Goal: Information Seeking & Learning: Find specific fact

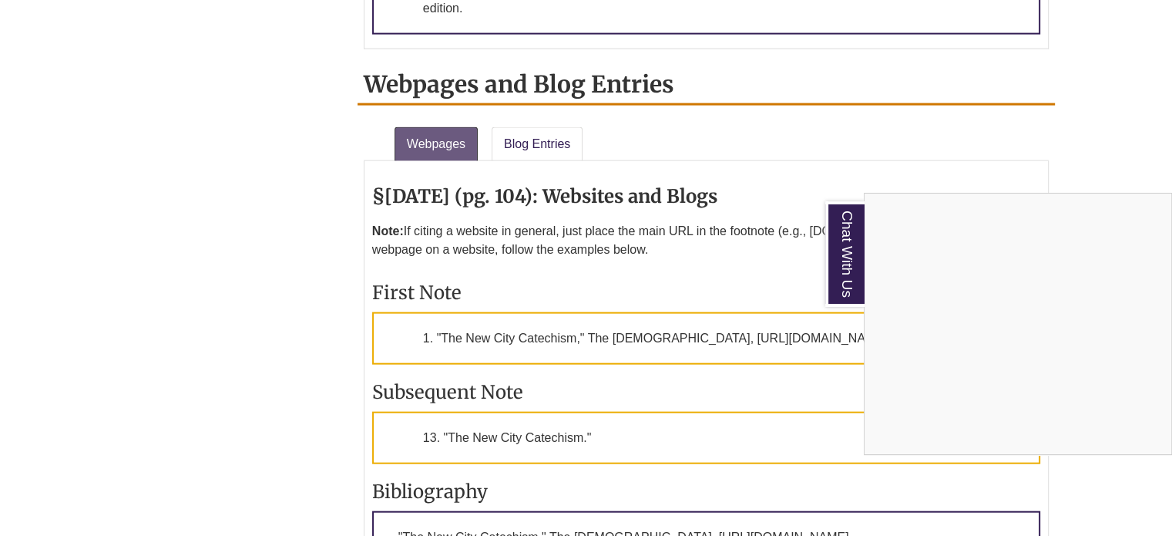
scroll to position [3471, 0]
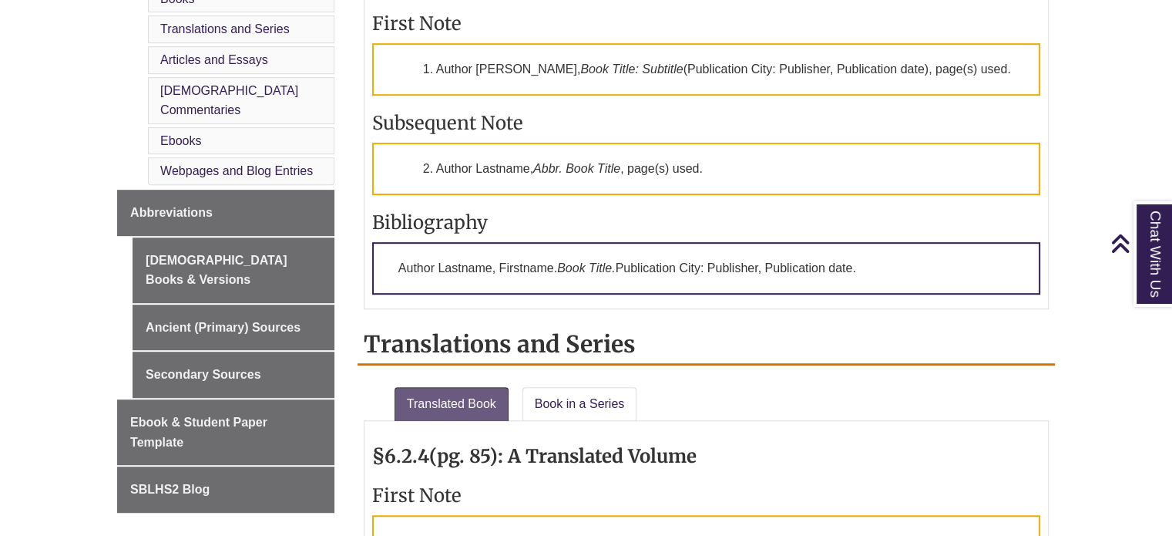
scroll to position [789, 0]
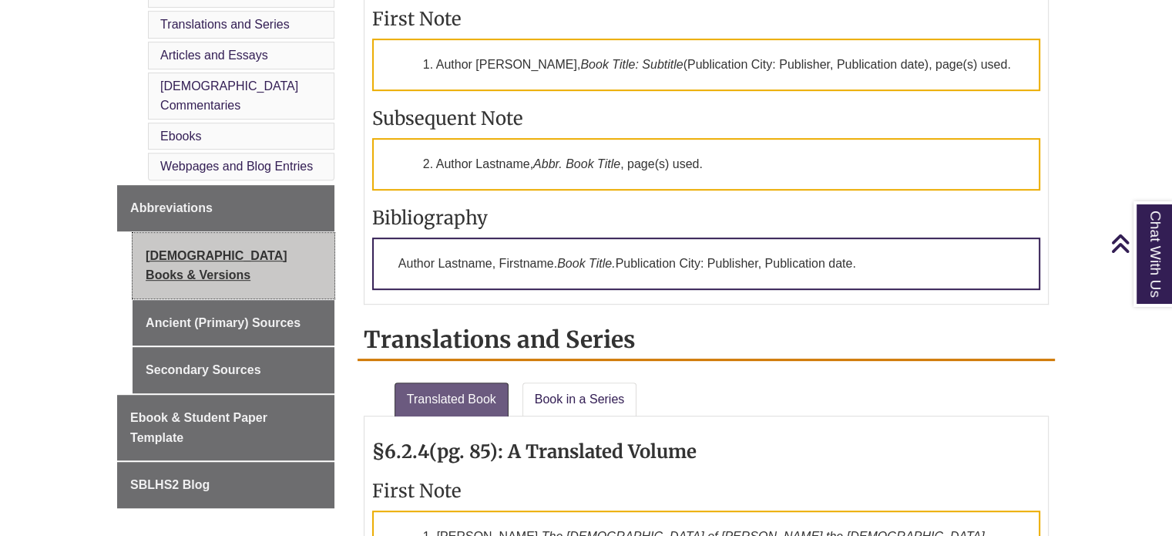
click at [228, 233] on link "[DEMOGRAPHIC_DATA] Books & Versions" at bounding box center [234, 266] width 202 height 66
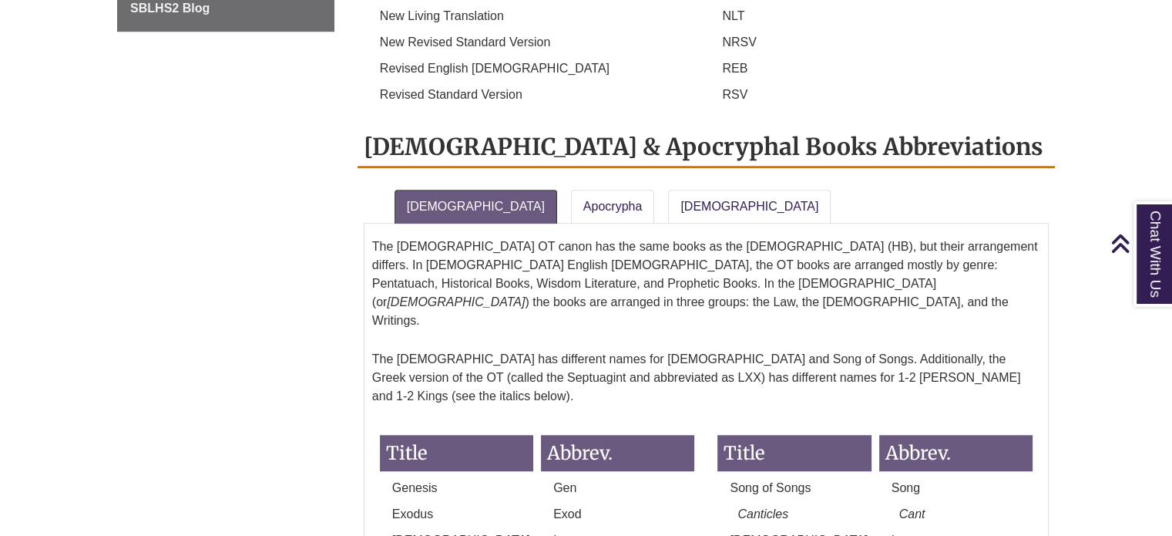
scroll to position [1202, 0]
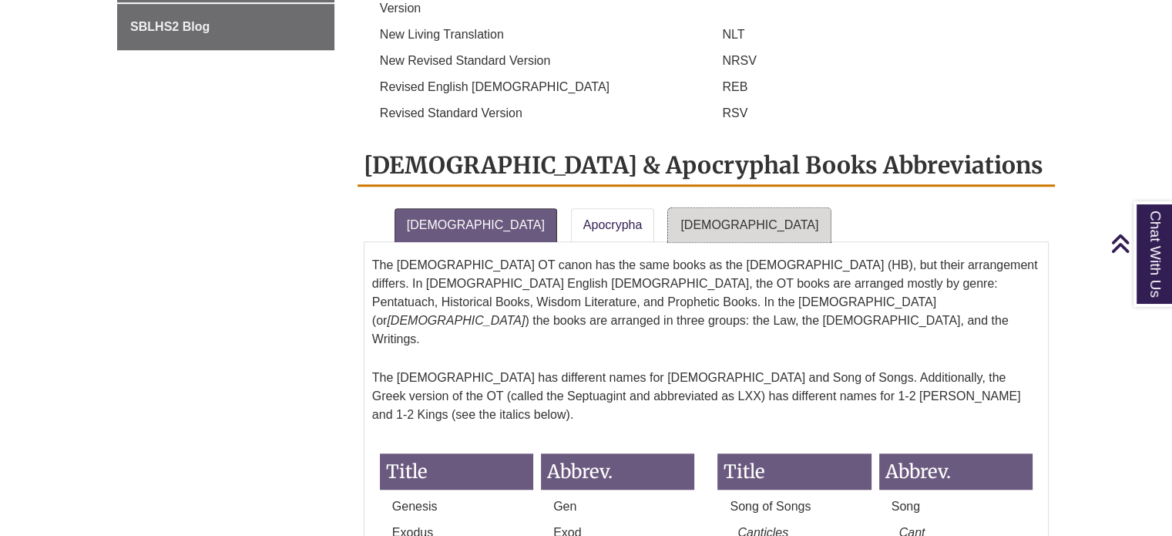
click at [668, 208] on link "[DEMOGRAPHIC_DATA]" at bounding box center [749, 225] width 163 height 34
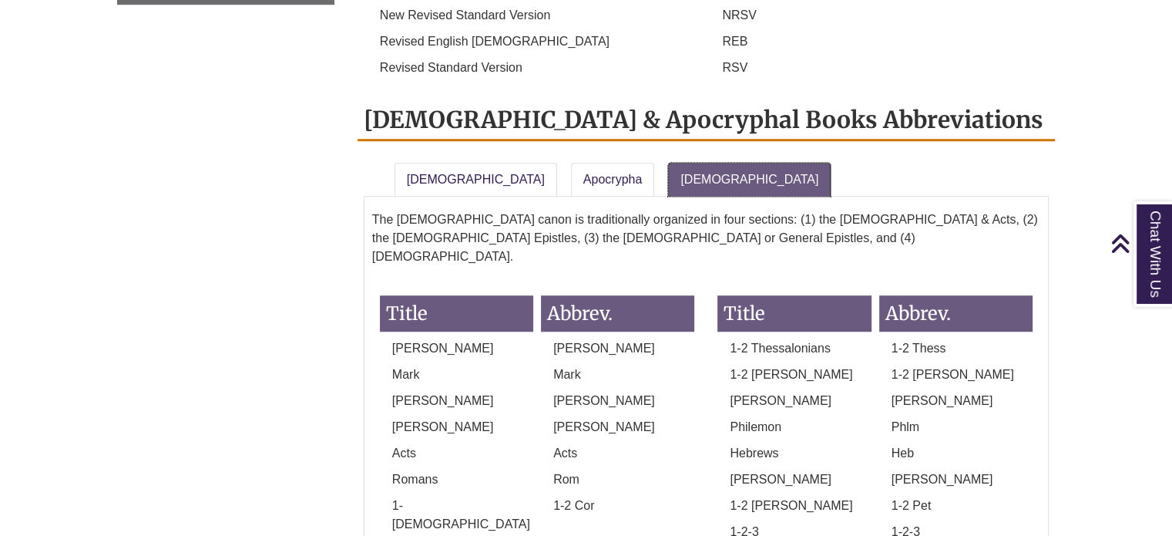
scroll to position [1251, 0]
